Goal: Check status: Check status

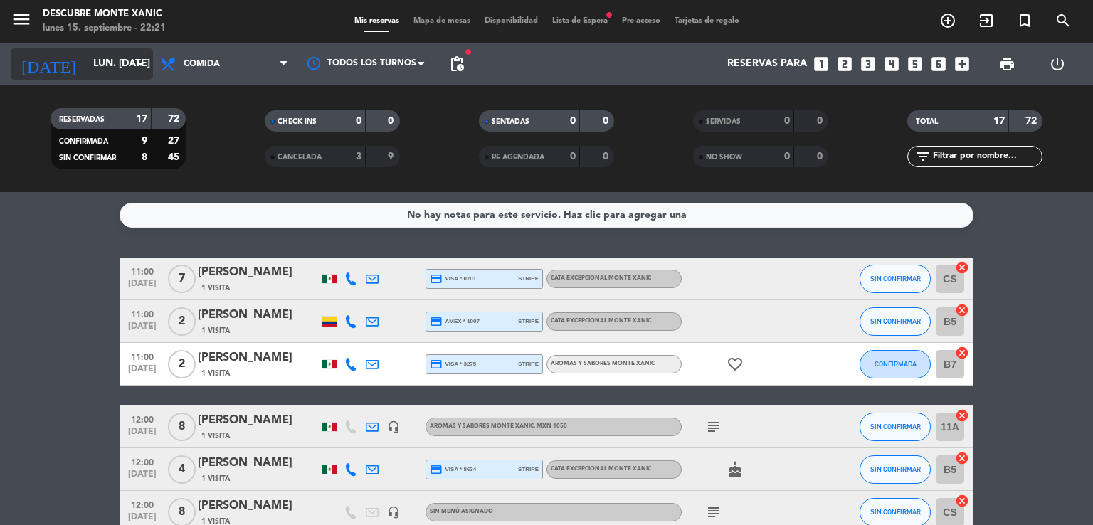
click at [124, 72] on input "lun. [DATE]" at bounding box center [153, 64] width 135 height 26
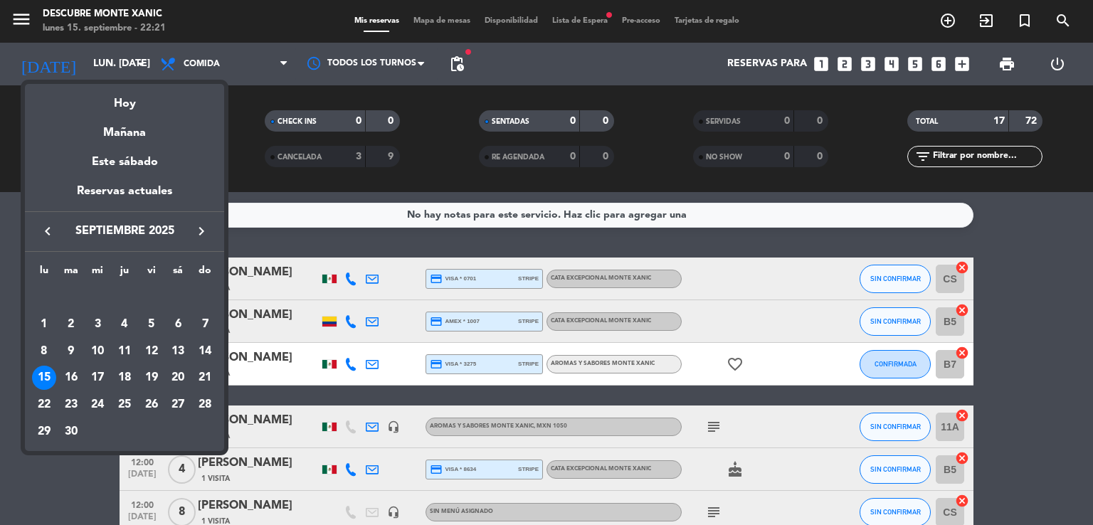
click at [590, 63] on div at bounding box center [546, 262] width 1093 height 525
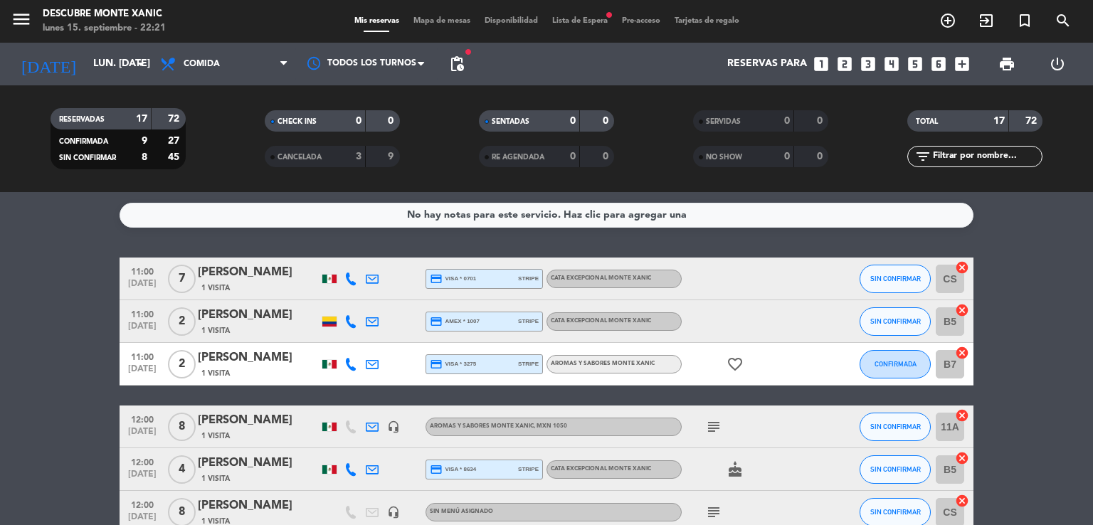
click at [590, 23] on span "Lista de Espera fiber_manual_record" at bounding box center [580, 21] width 70 height 8
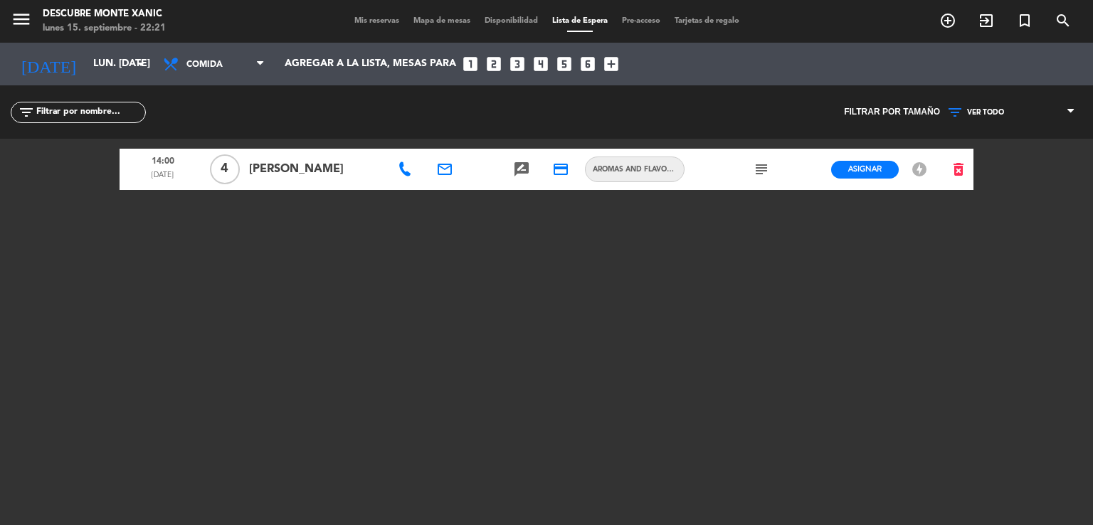
click at [760, 172] on icon "subject" at bounding box center [761, 169] width 17 height 17
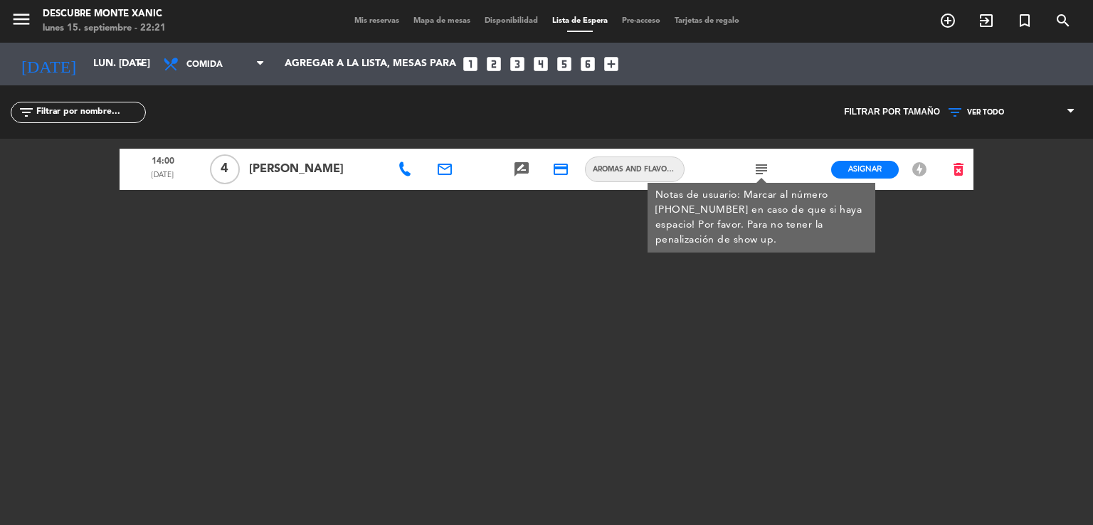
click at [760, 172] on icon "subject" at bounding box center [761, 169] width 17 height 17
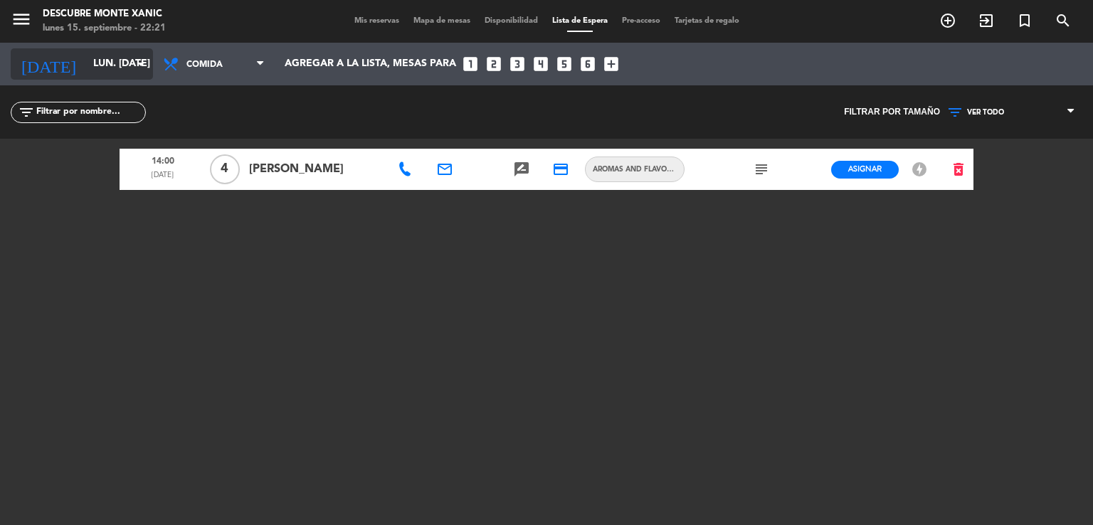
click at [141, 63] on icon "arrow_drop_down" at bounding box center [140, 63] width 17 height 17
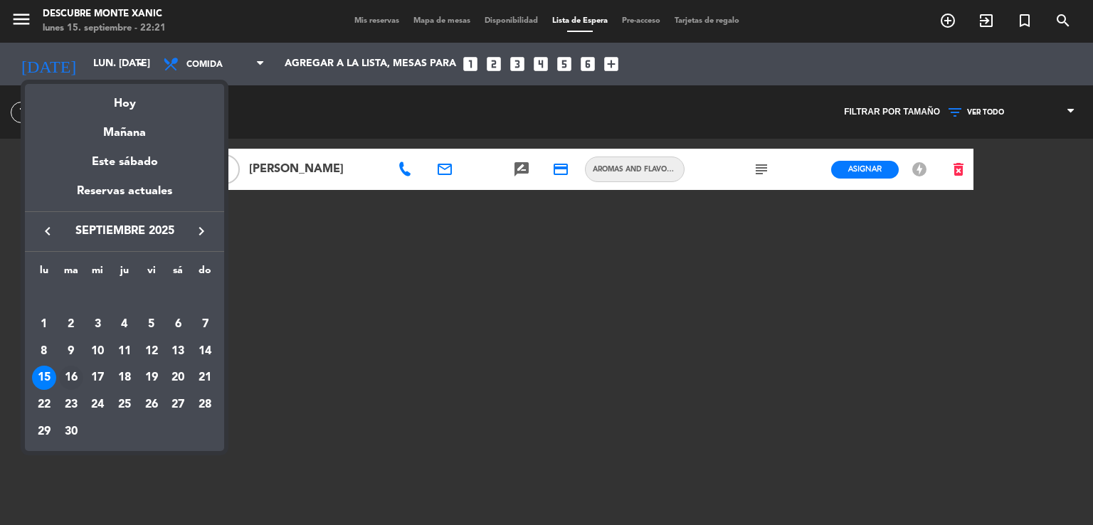
click at [70, 383] on div "16" at bounding box center [71, 378] width 24 height 24
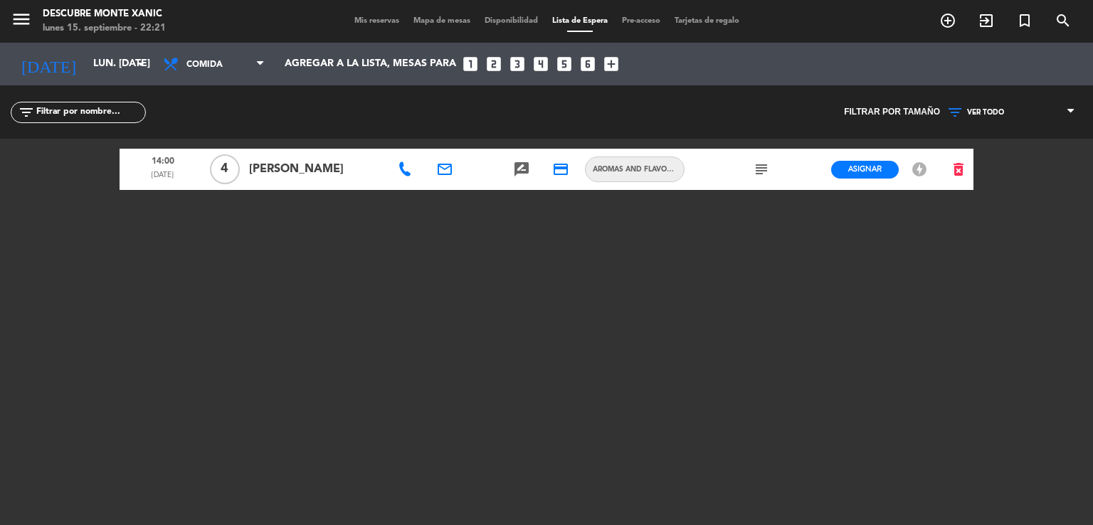
type input "[DATE] sep."
click at [381, 21] on span "Mis reservas" at bounding box center [376, 21] width 59 height 8
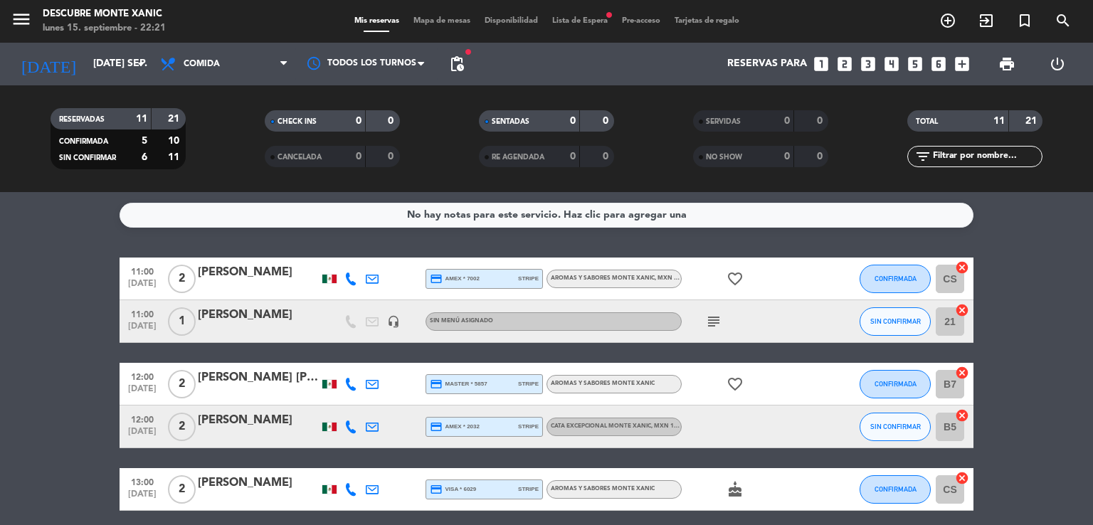
click at [716, 320] on icon "subject" at bounding box center [713, 321] width 17 height 17
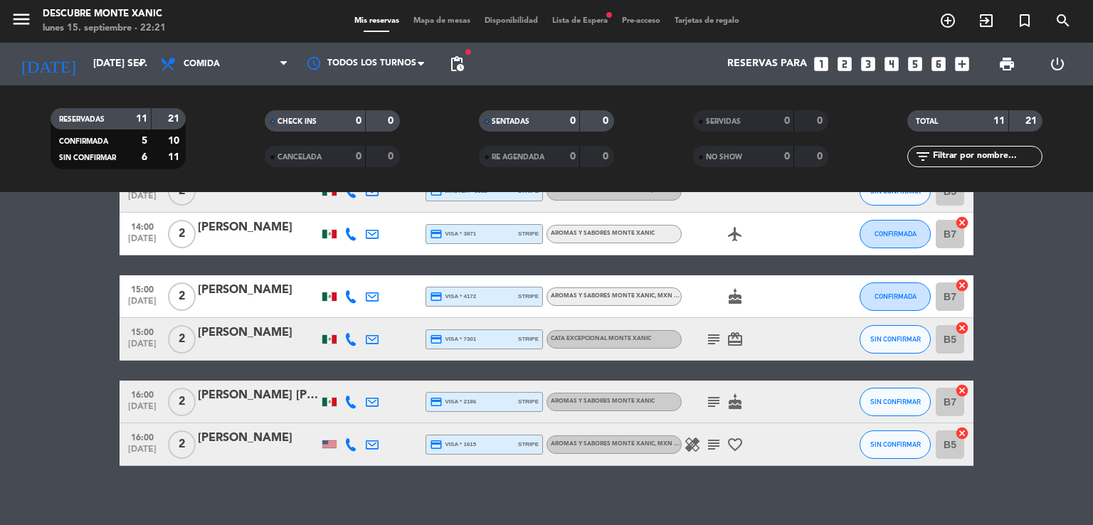
scroll to position [373, 0]
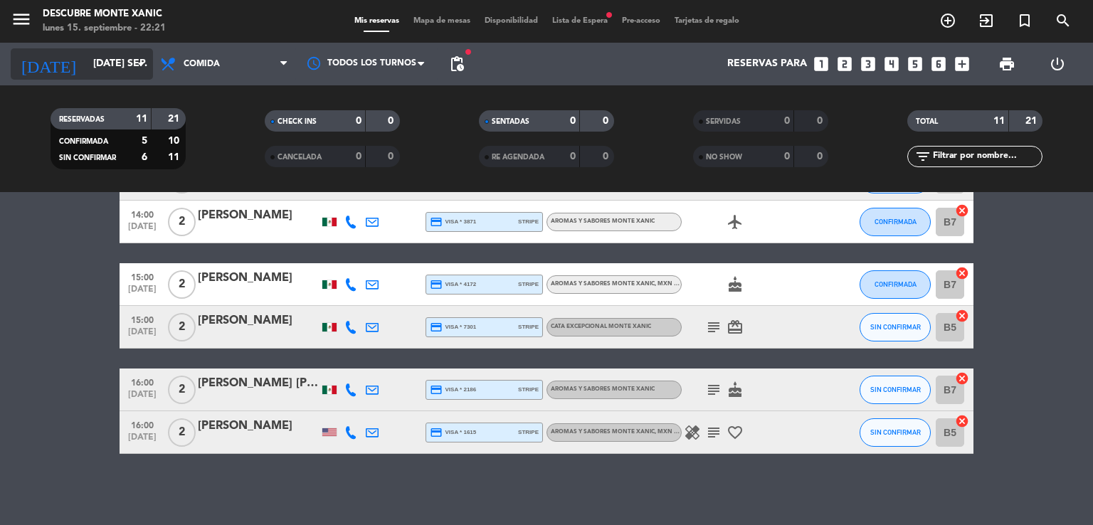
click at [124, 49] on div "[DATE] [DATE] sep. arrow_drop_down" at bounding box center [82, 63] width 142 height 31
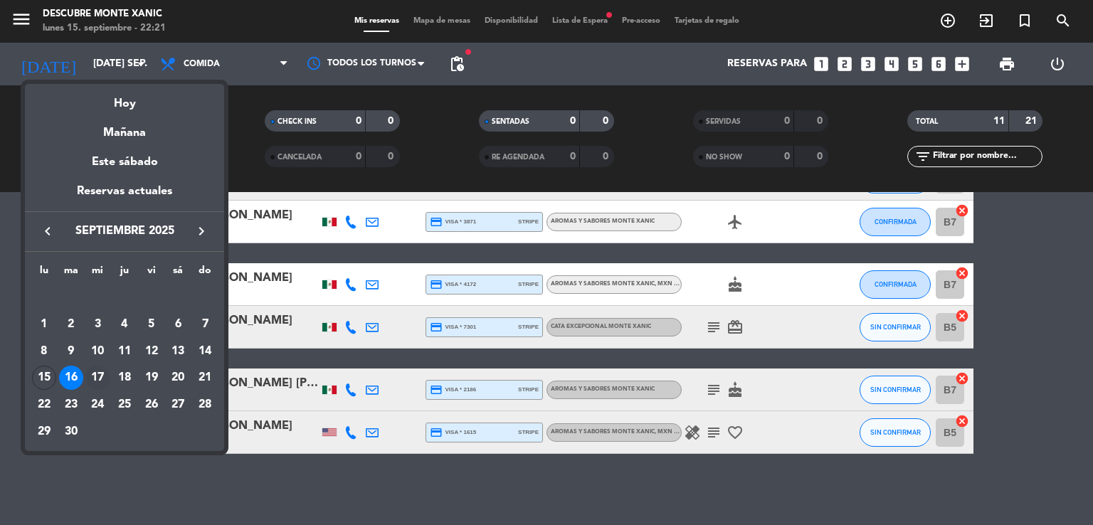
click at [100, 376] on div "17" at bounding box center [97, 378] width 24 height 24
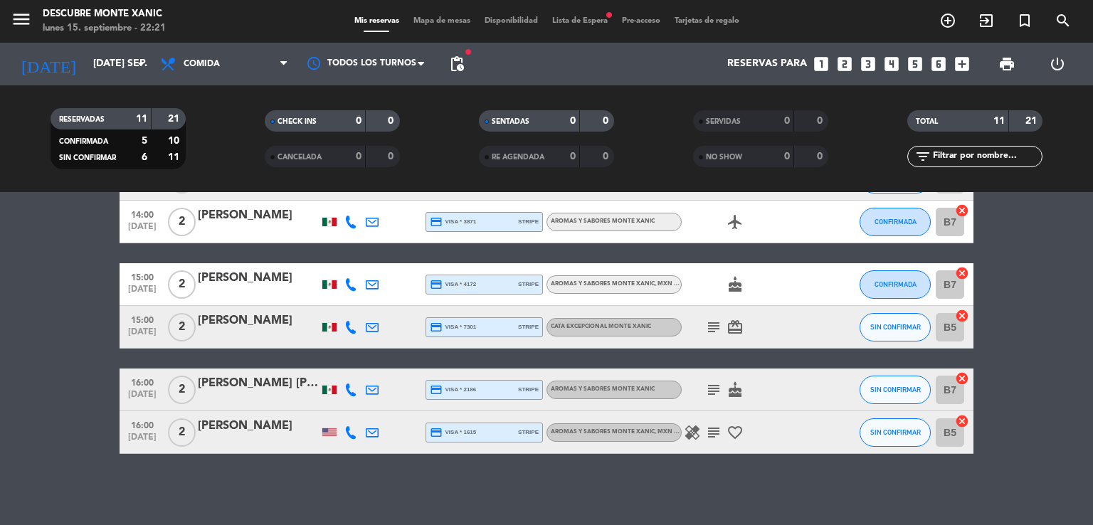
type input "mié. [DATE]"
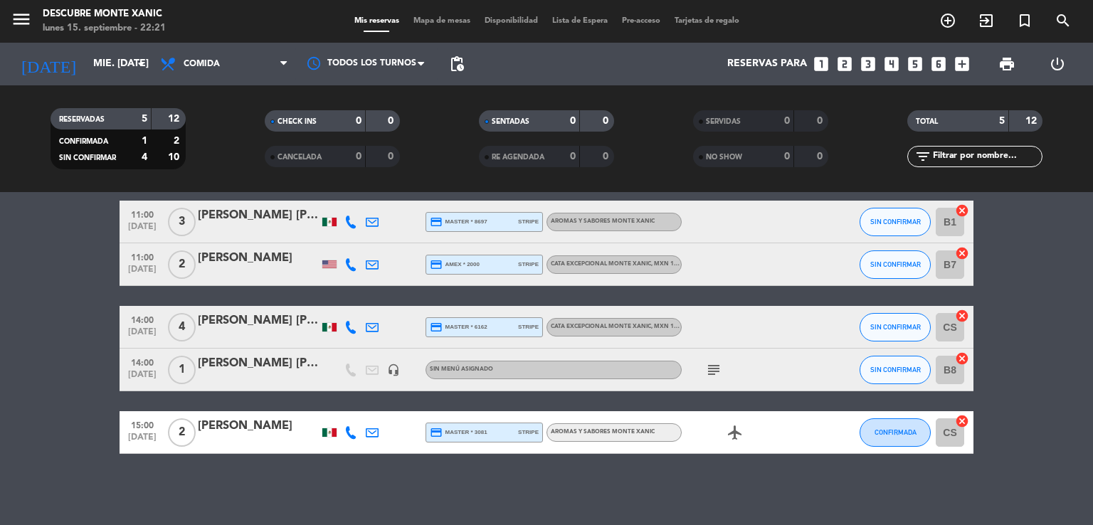
scroll to position [0, 0]
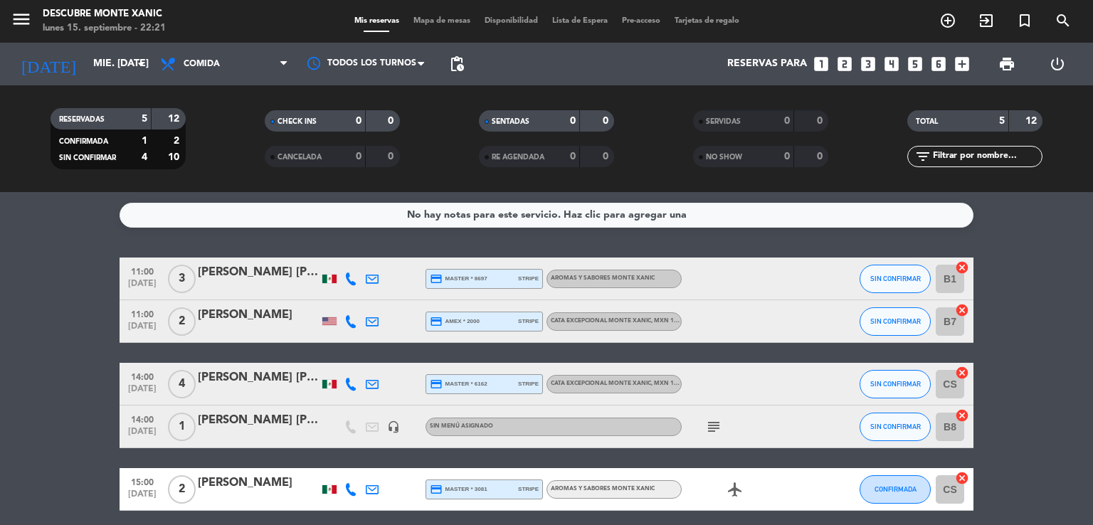
click at [718, 431] on icon "subject" at bounding box center [713, 426] width 17 height 17
click at [57, 382] on bookings-row "11:00 [DATE] 3 [PERSON_NAME] [PERSON_NAME] credit_card master * 8697 stripe Aro…" at bounding box center [546, 383] width 1093 height 253
